Goal: Find specific page/section: Find specific page/section

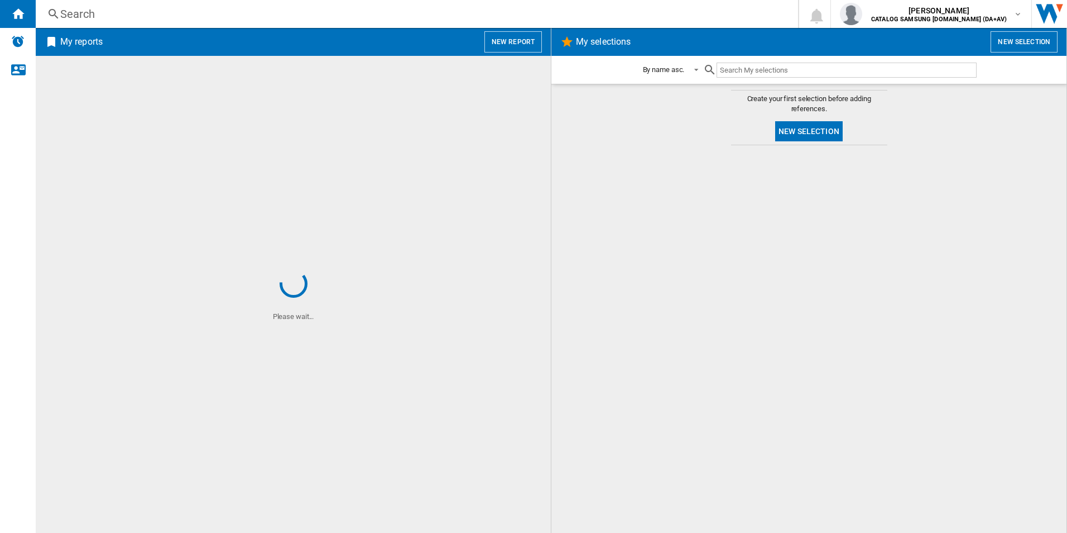
click at [155, 17] on div "Search" at bounding box center [414, 14] width 709 height 16
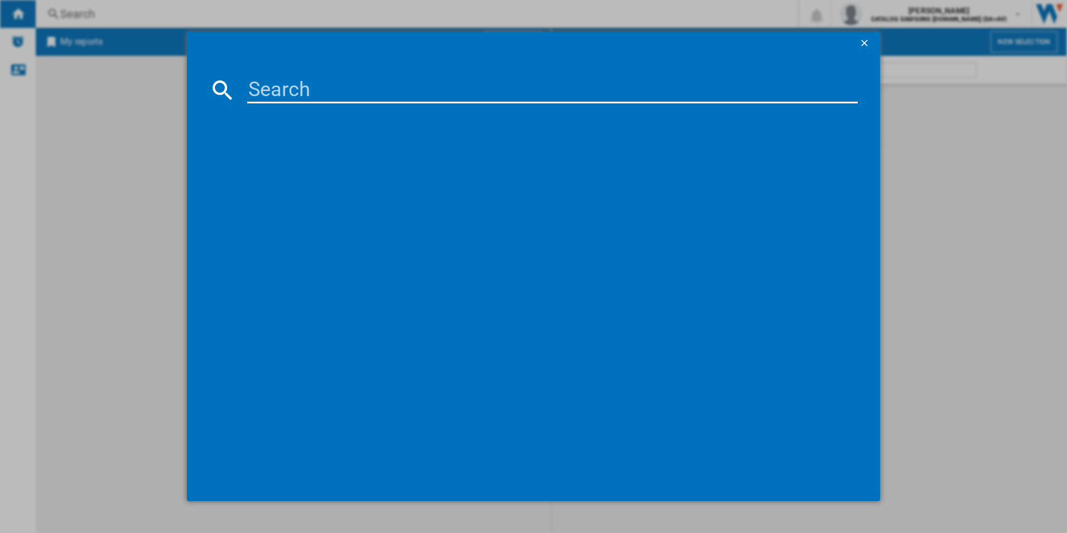
click at [348, 93] on input at bounding box center [552, 89] width 611 height 27
paste input "RL38C776ASR/EU"
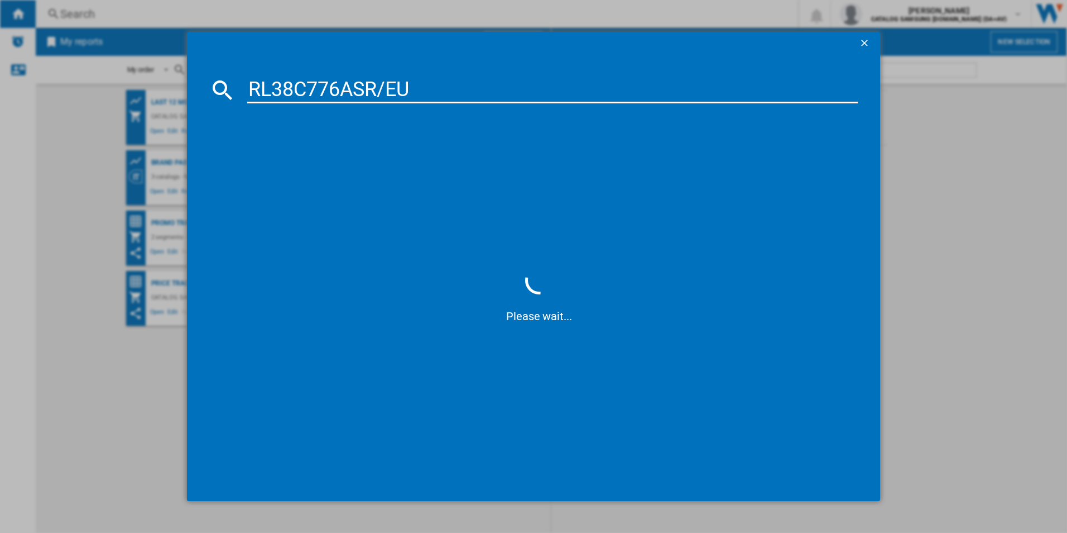
type input "RL38C776ASR/EU"
click at [294, 162] on div "SAMSUNG RL38C776ASR SILVER" at bounding box center [542, 162] width 600 height 11
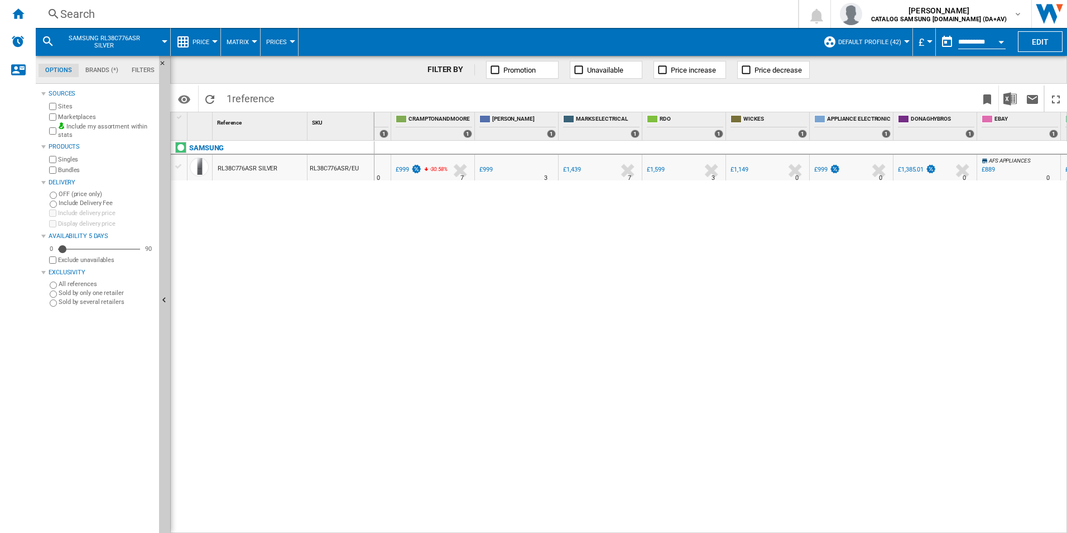
scroll to position [0, 646]
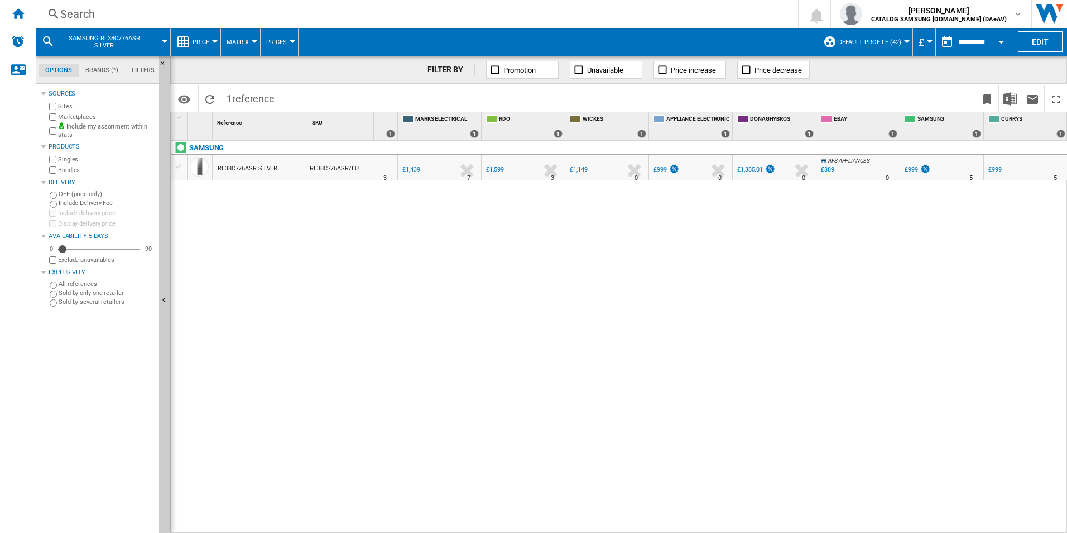
click at [143, 14] on div "Search" at bounding box center [414, 14] width 709 height 16
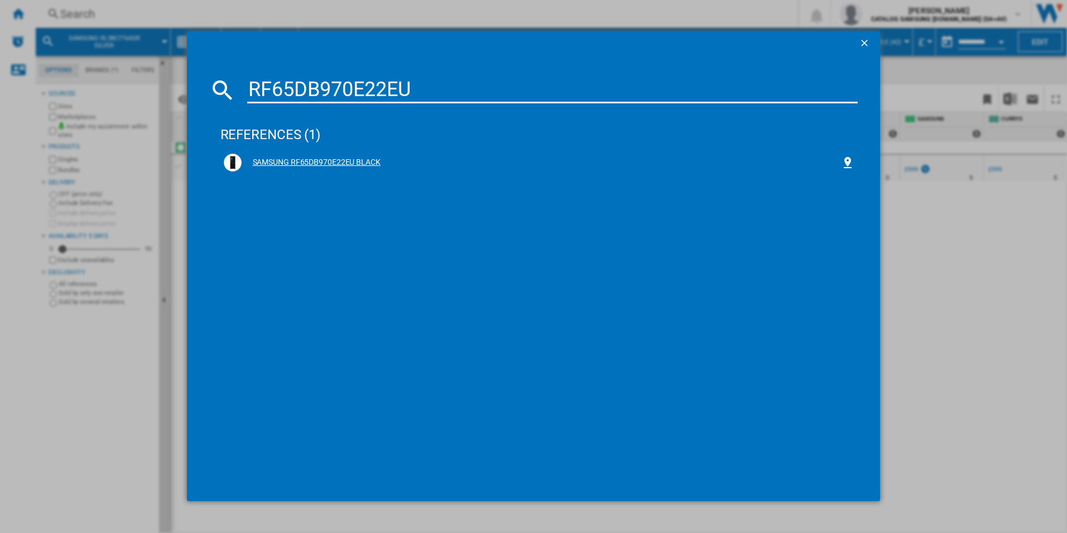
type input "RF65DB970E22EU"
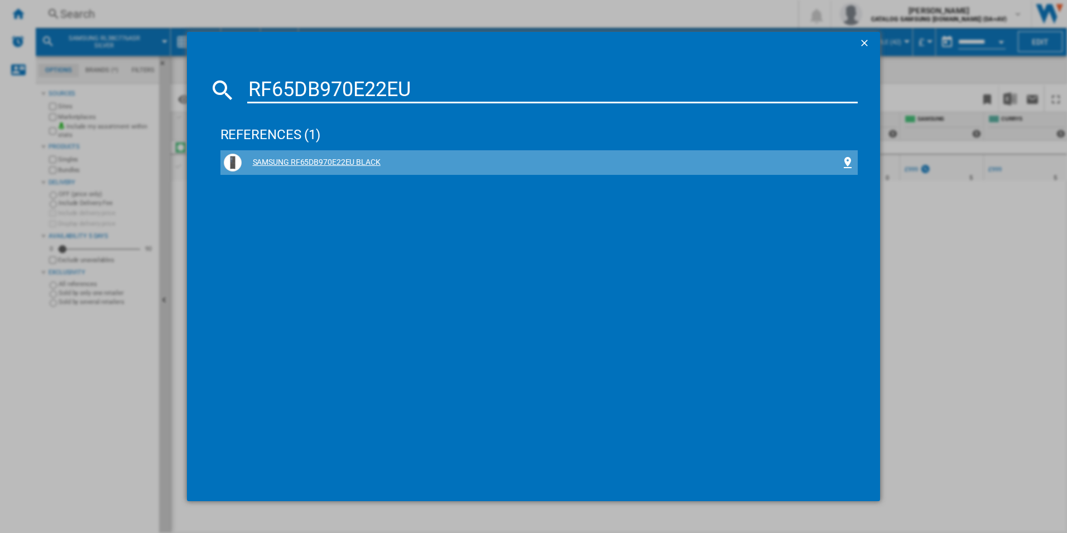
click at [263, 162] on div "SAMSUNG RF65DB970E22EU BLACK" at bounding box center [542, 162] width 600 height 11
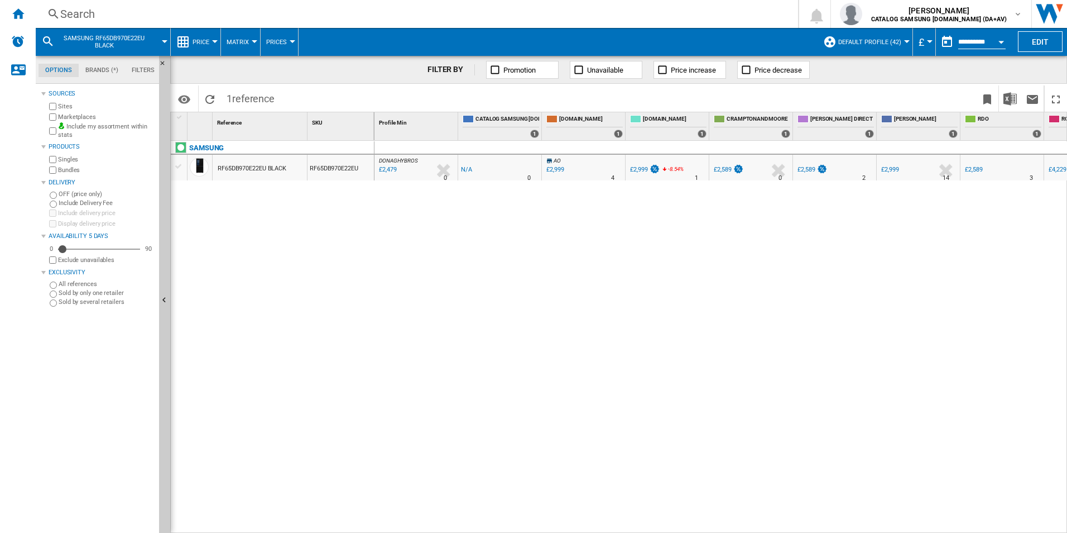
click at [270, 11] on div "Search" at bounding box center [414, 14] width 709 height 16
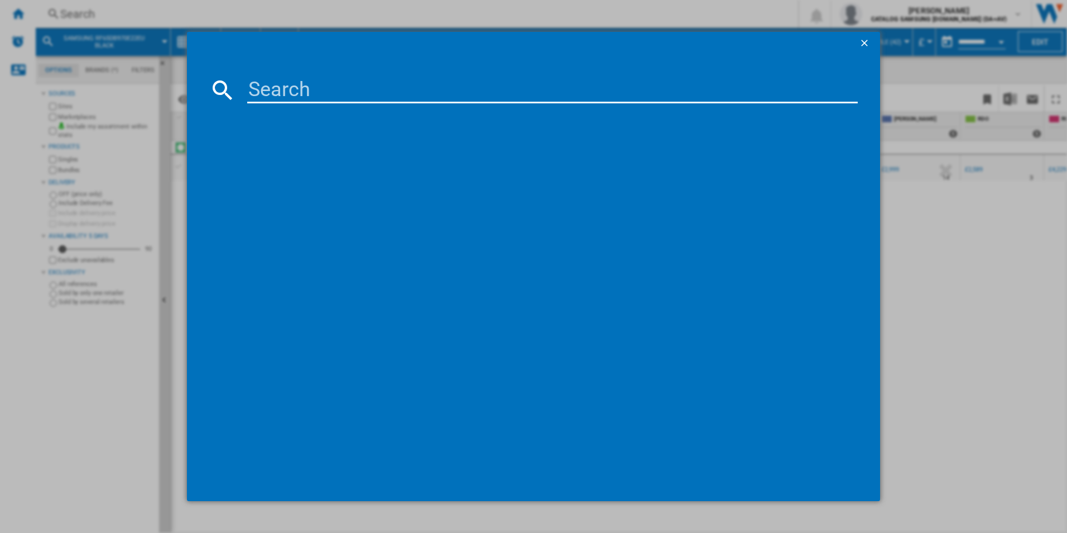
type input "RB33B610ESA/EU"
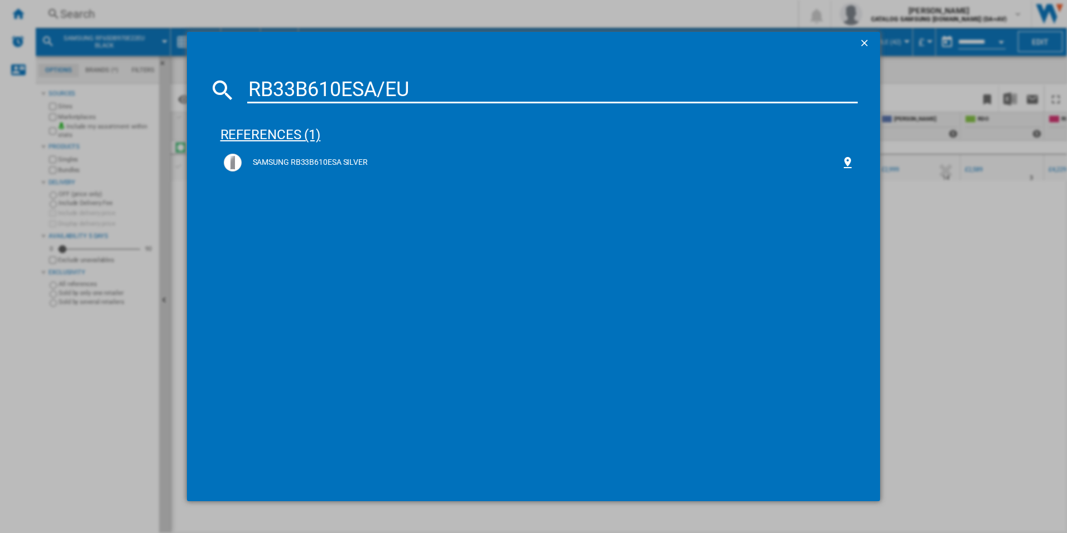
drag, startPoint x: 299, startPoint y: 146, endPoint x: 302, endPoint y: 152, distance: 7.0
click at [299, 146] on div "references (1)" at bounding box center [539, 129] width 638 height 41
